Goal: Find specific page/section: Find specific page/section

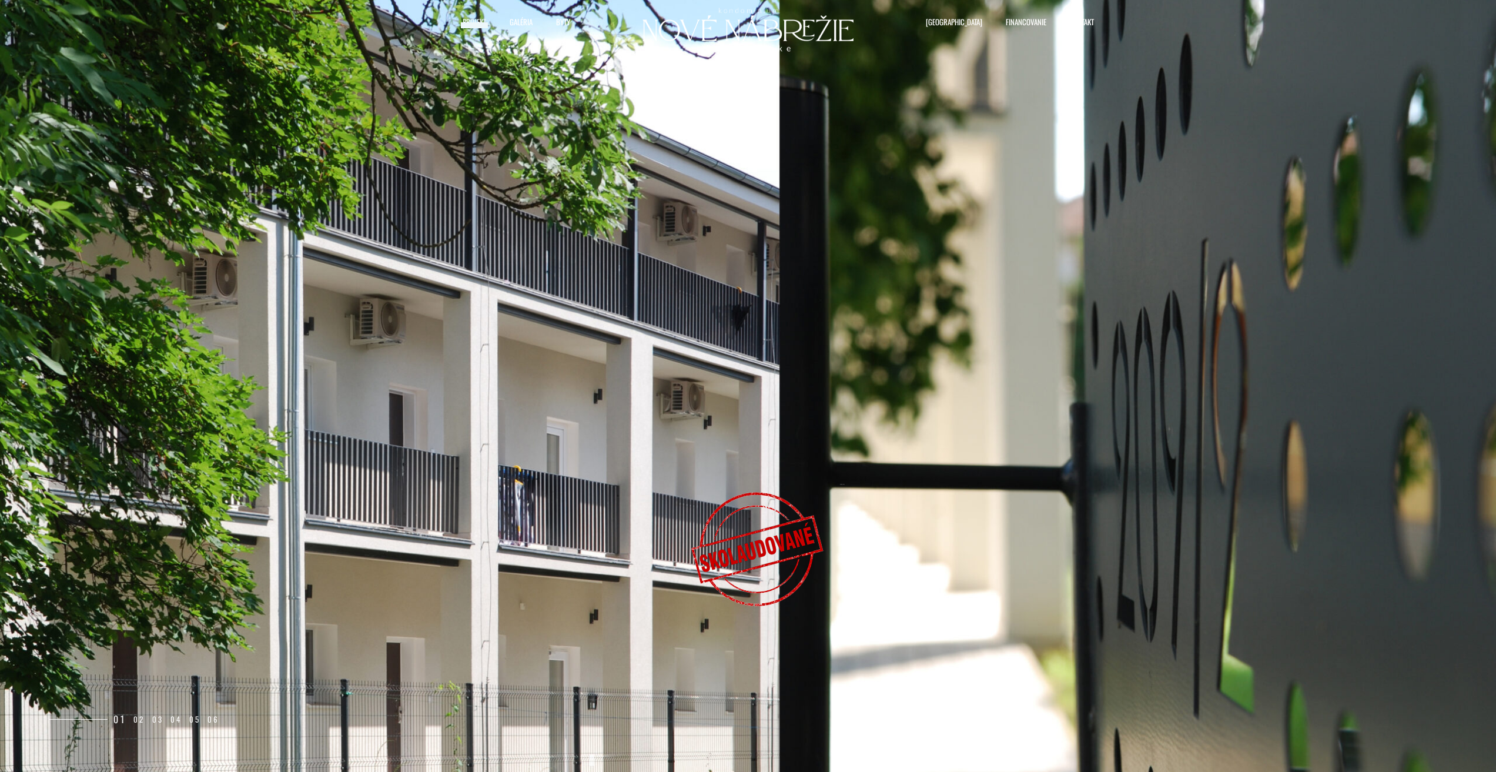
select select "0"
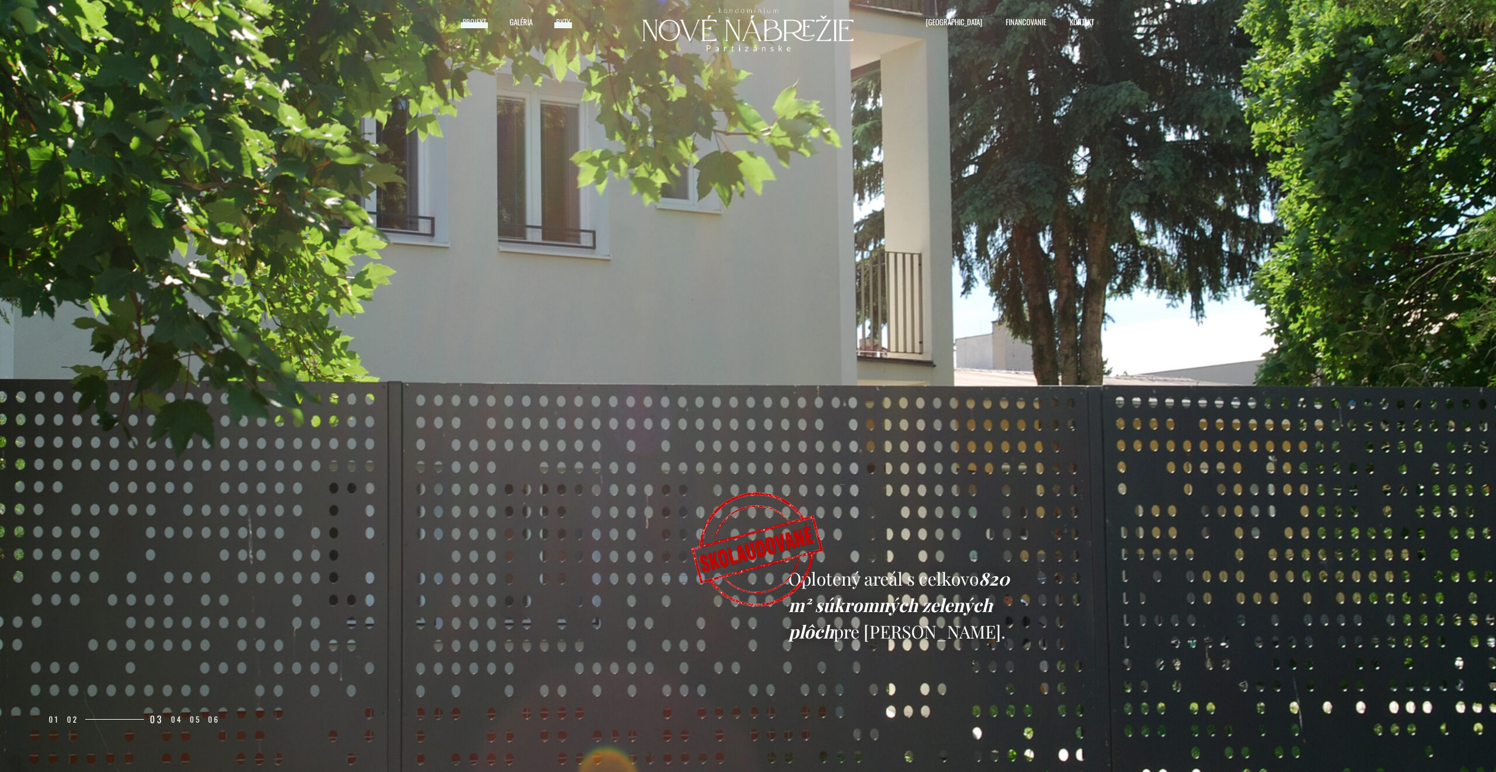
click at [564, 21] on span "Byty" at bounding box center [563, 22] width 14 height 18
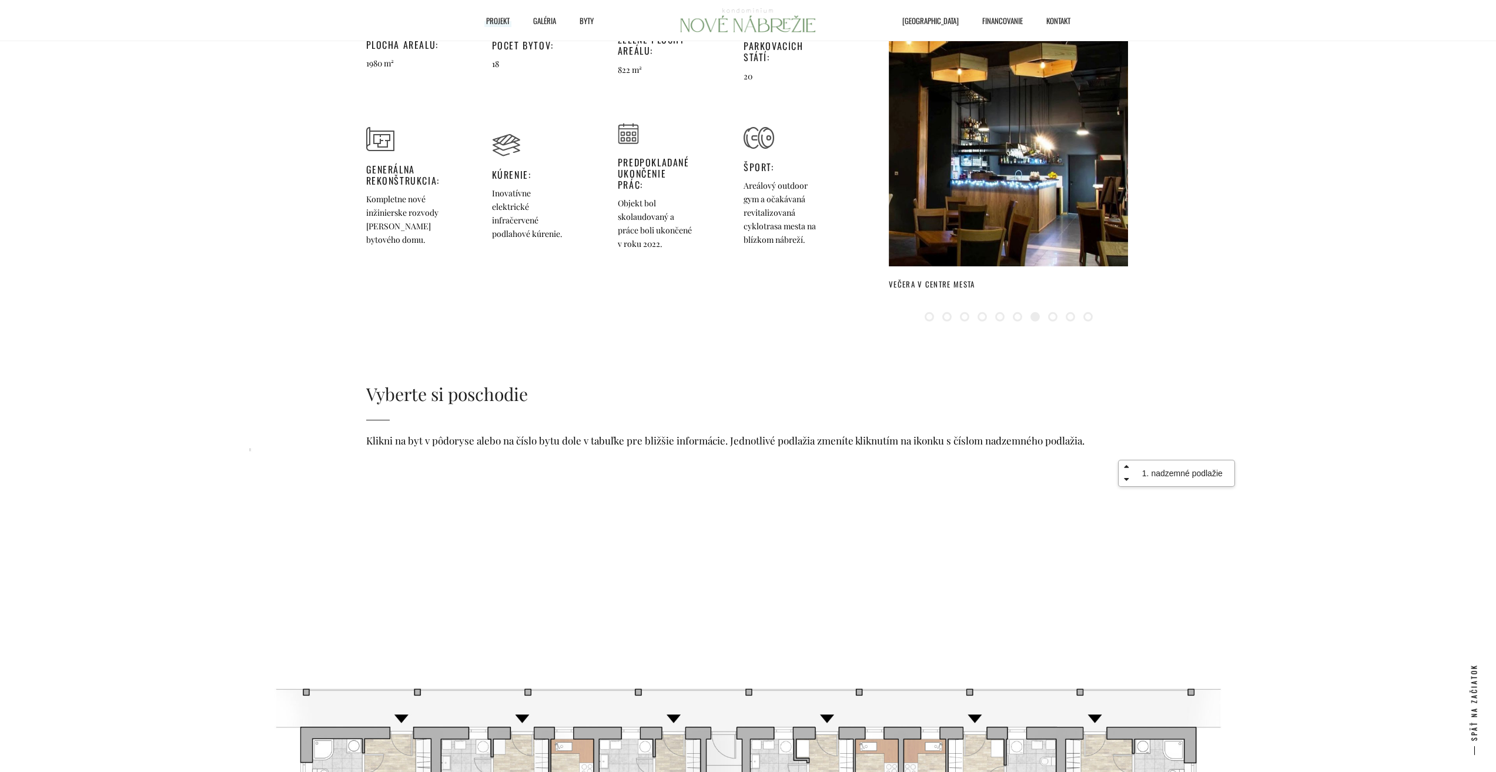
scroll to position [1764, 0]
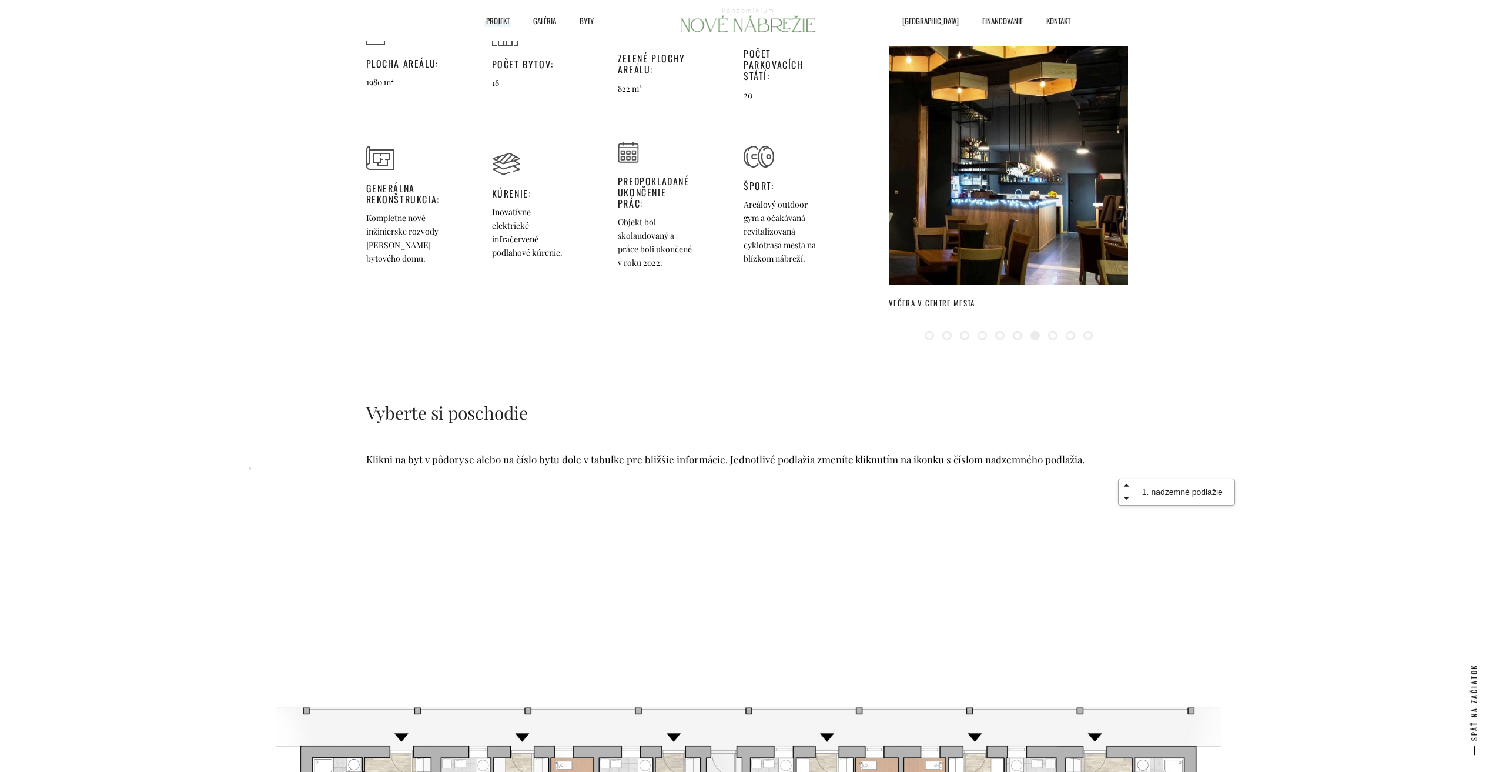
click at [1128, 481] on icon at bounding box center [1127, 485] width 18 height 8
select select "1"
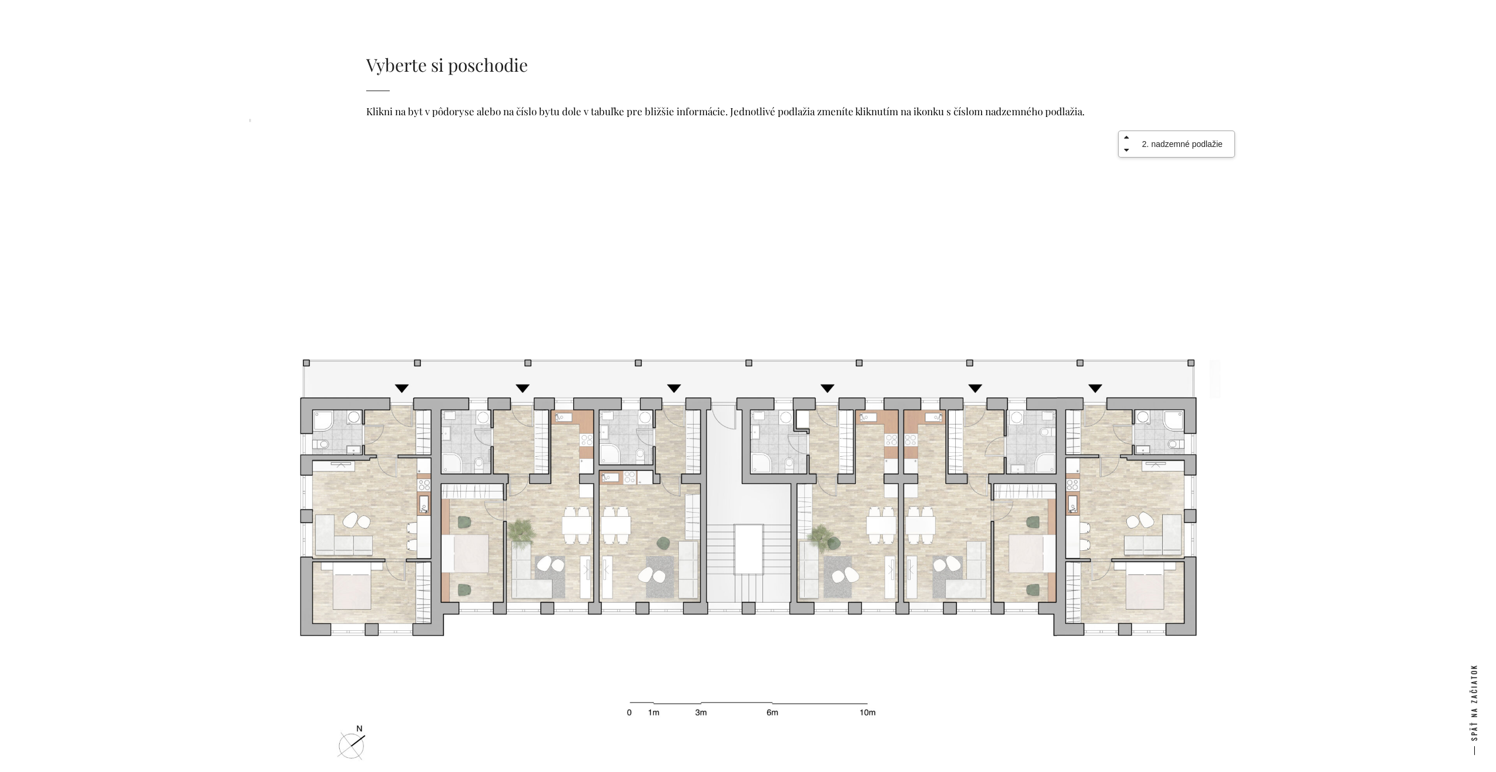
scroll to position [2116, 0]
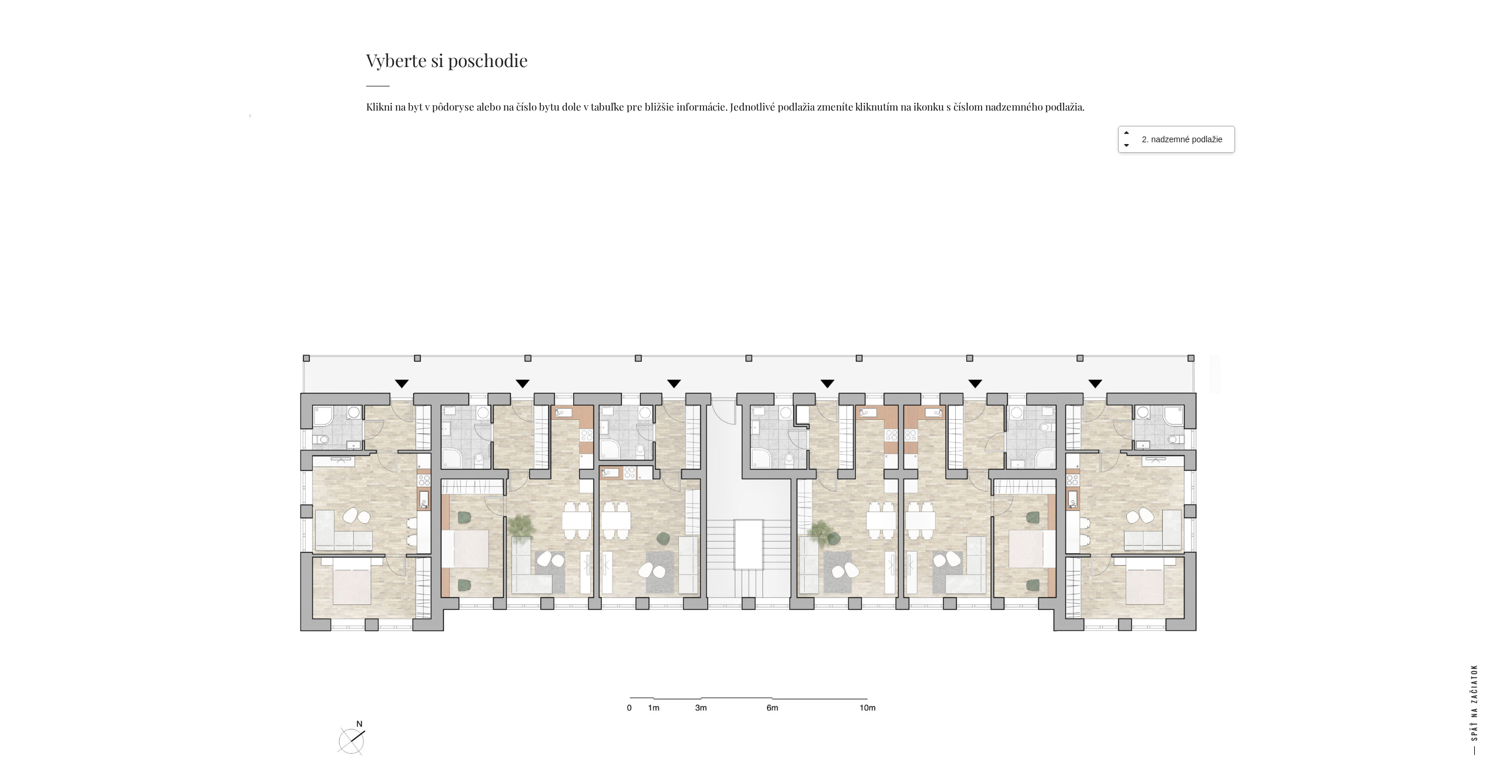
click at [1128, 128] on icon at bounding box center [1127, 132] width 18 height 8
click at [1124, 128] on icon at bounding box center [1127, 132] width 18 height 8
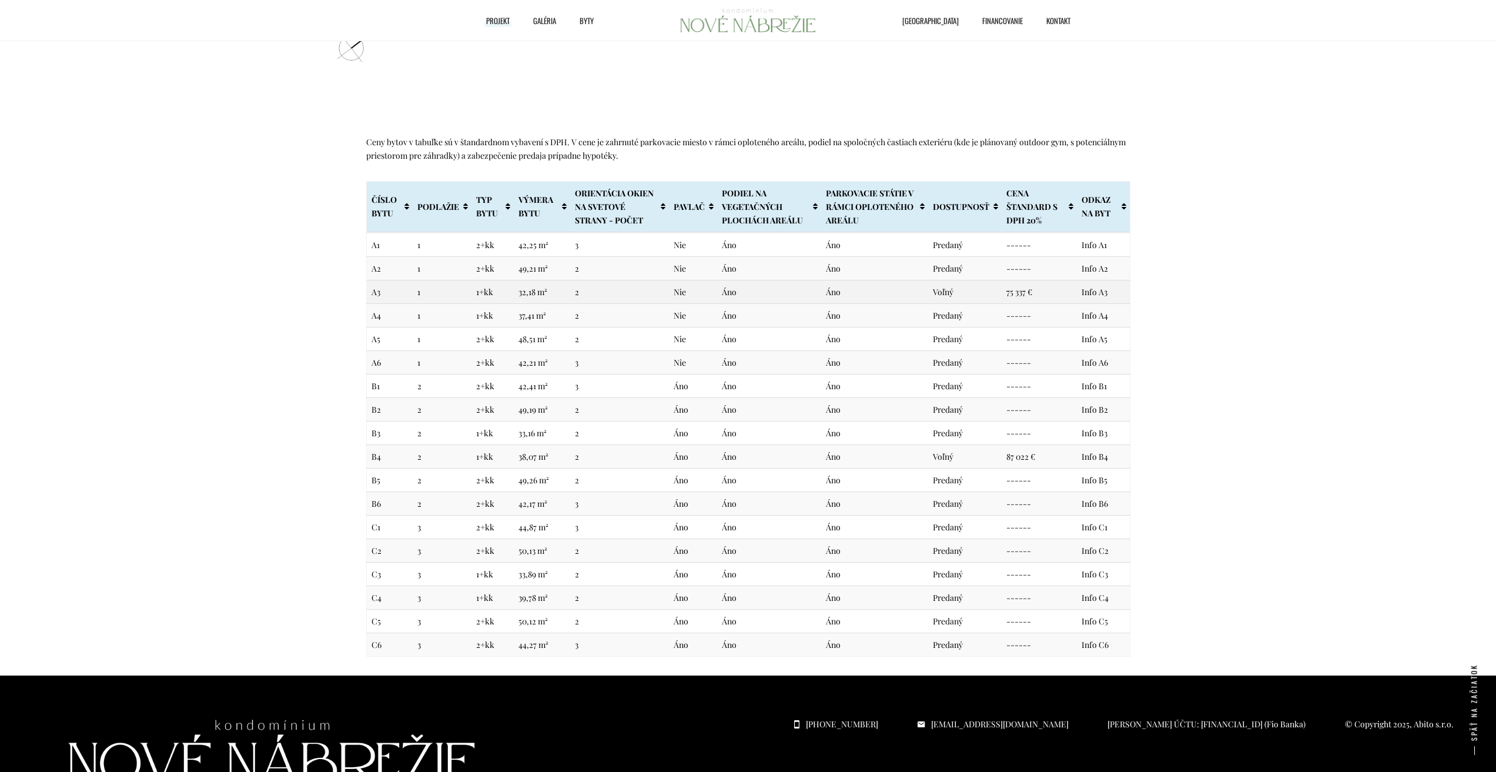
scroll to position [2807, 0]
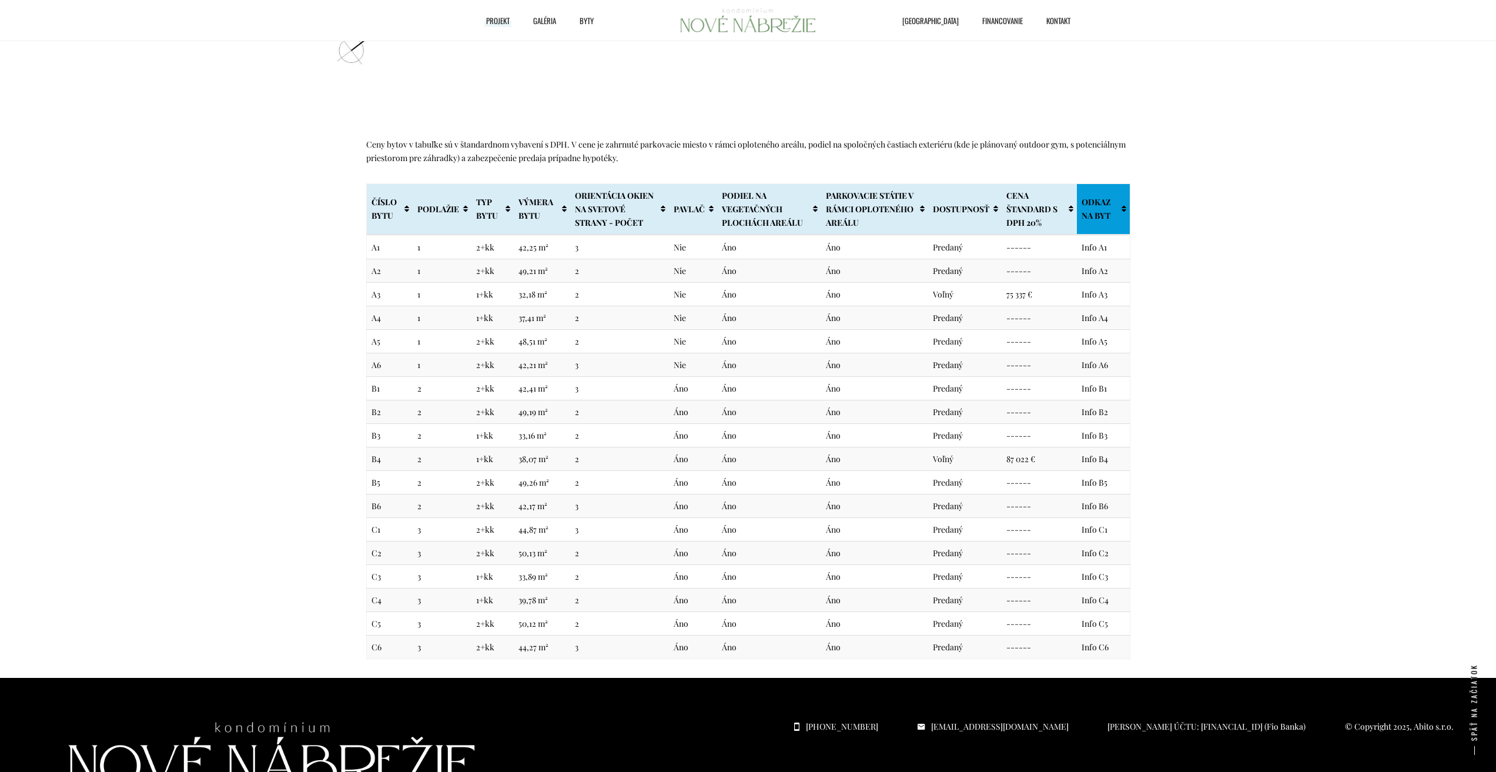
click at [1085, 204] on th "ODKAZ NA BYT" at bounding box center [1103, 208] width 53 height 51
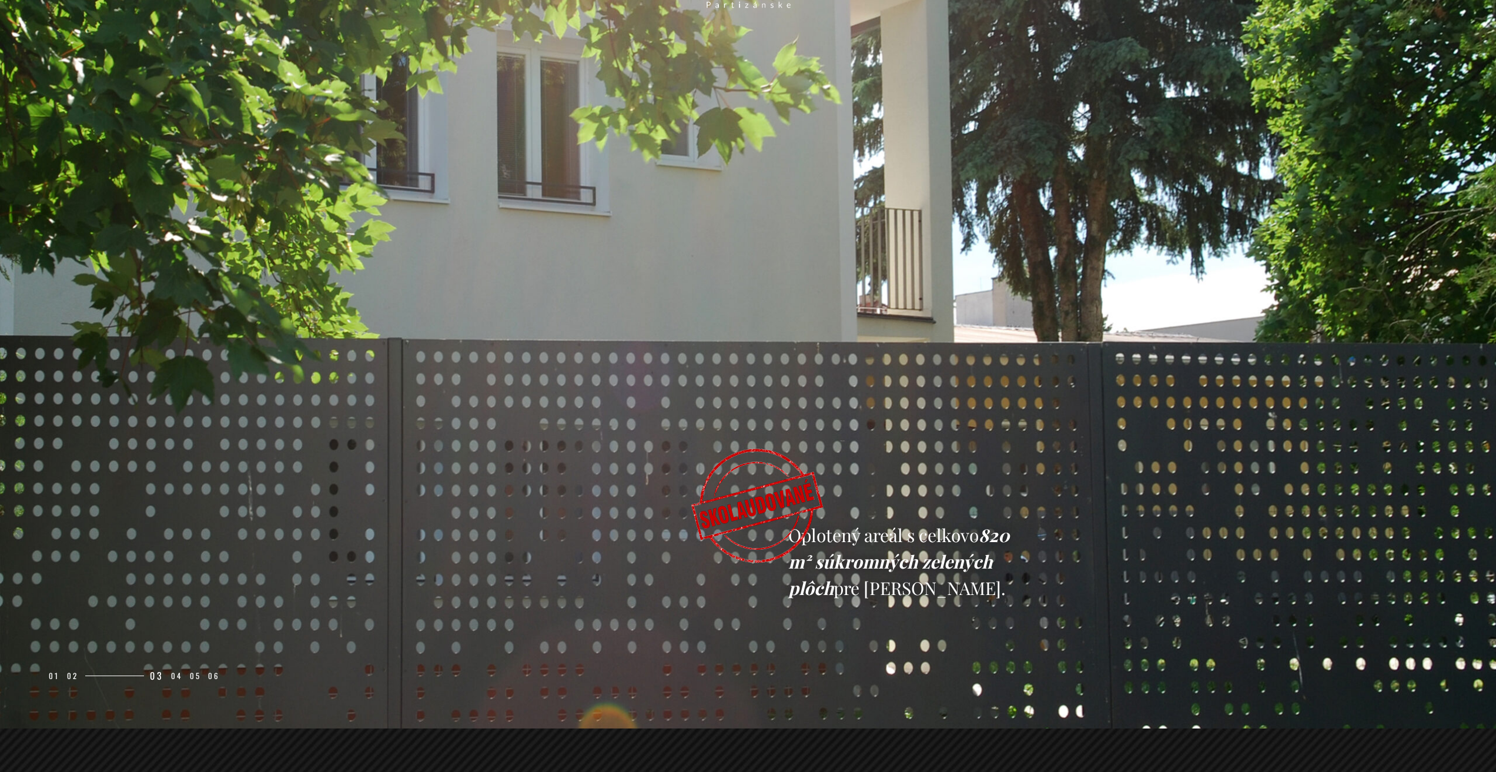
scroll to position [0, 0]
